Goal: Information Seeking & Learning: Learn about a topic

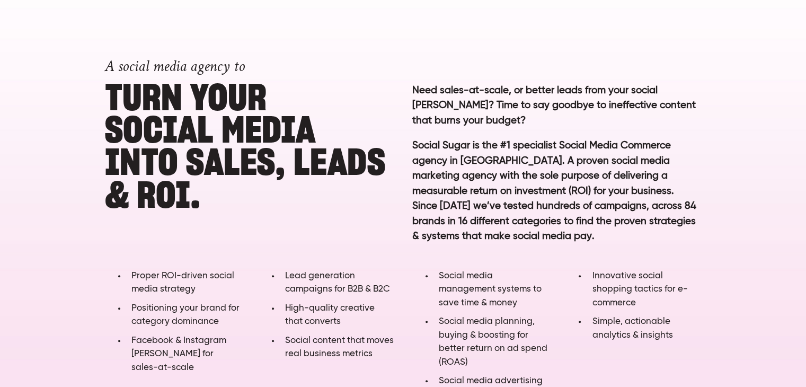
scroll to position [536, 0]
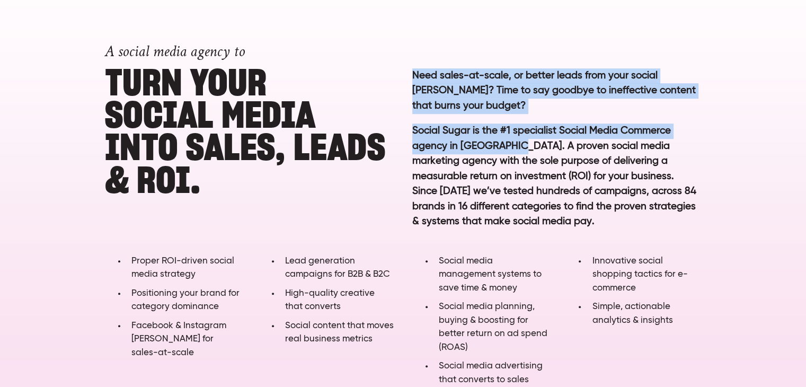
drag, startPoint x: 509, startPoint y: 147, endPoint x: 408, endPoint y: 78, distance: 122.1
click at [408, 78] on div "Need sales-at-scale, or better leads from your social [PERSON_NAME]? Time to sa…" at bounding box center [556, 156] width 307 height 195
click at [479, 132] on p "Social Sugar is the #1 specialist Social Media Commerce agency in [GEOGRAPHIC_D…" at bounding box center [556, 184] width 289 height 122
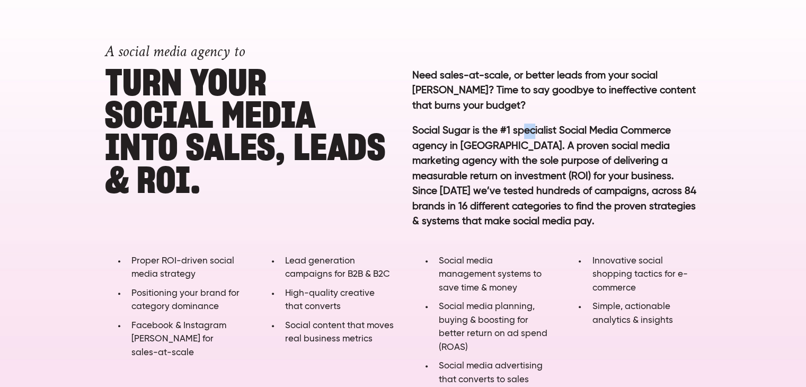
drag, startPoint x: 532, startPoint y: 126, endPoint x: 532, endPoint y: 138, distance: 12.7
click at [533, 135] on p "Social Sugar is the #1 specialist Social Media Commerce agency in [GEOGRAPHIC_D…" at bounding box center [556, 184] width 289 height 122
click at [531, 145] on p "Social Sugar is the #1 specialist Social Media Commerce agency in [GEOGRAPHIC_D…" at bounding box center [556, 184] width 289 height 122
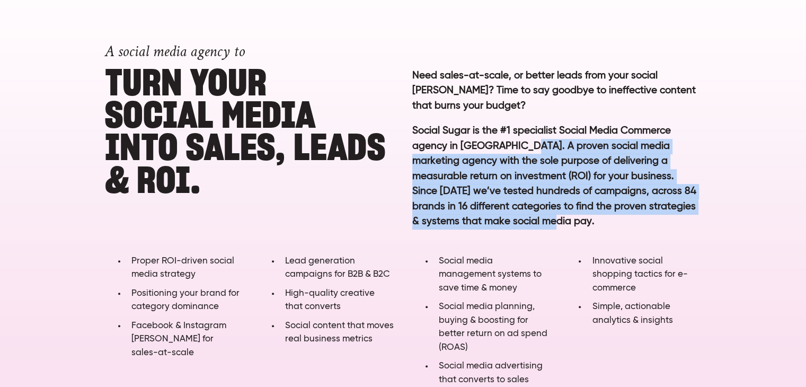
drag, startPoint x: 519, startPoint y: 147, endPoint x: 625, endPoint y: 223, distance: 130.1
click at [651, 230] on p "Social Sugar is the #1 specialist Social Media Commerce agency in [GEOGRAPHIC_D…" at bounding box center [556, 184] width 289 height 122
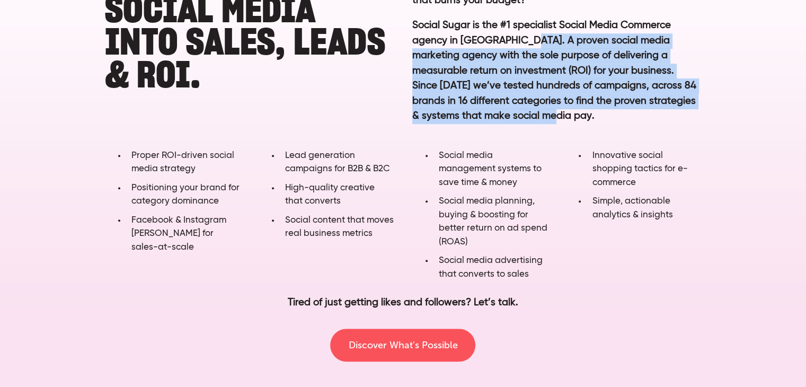
scroll to position [642, 0]
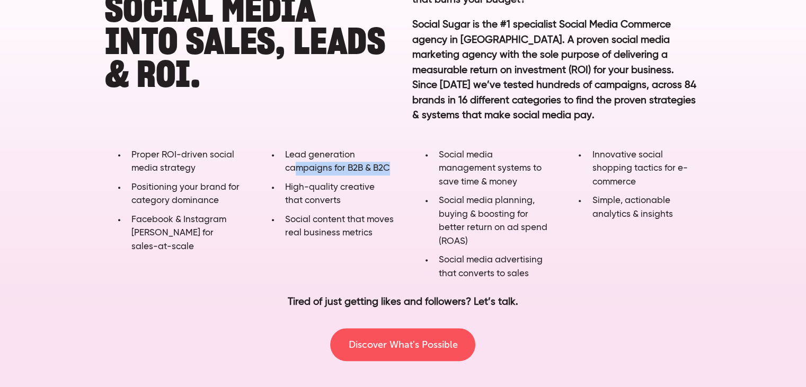
drag, startPoint x: 301, startPoint y: 170, endPoint x: 398, endPoint y: 174, distance: 96.5
click at [398, 174] on div "Lead generation campaigns for B2B & B2C High-quality creative that converts Soc…" at bounding box center [327, 196] width 154 height 97
drag, startPoint x: 397, startPoint y: 185, endPoint x: 375, endPoint y: 185, distance: 22.3
click at [398, 185] on div "Lead generation campaigns for B2B & B2C High-quality creative that converts Soc…" at bounding box center [327, 196] width 154 height 97
